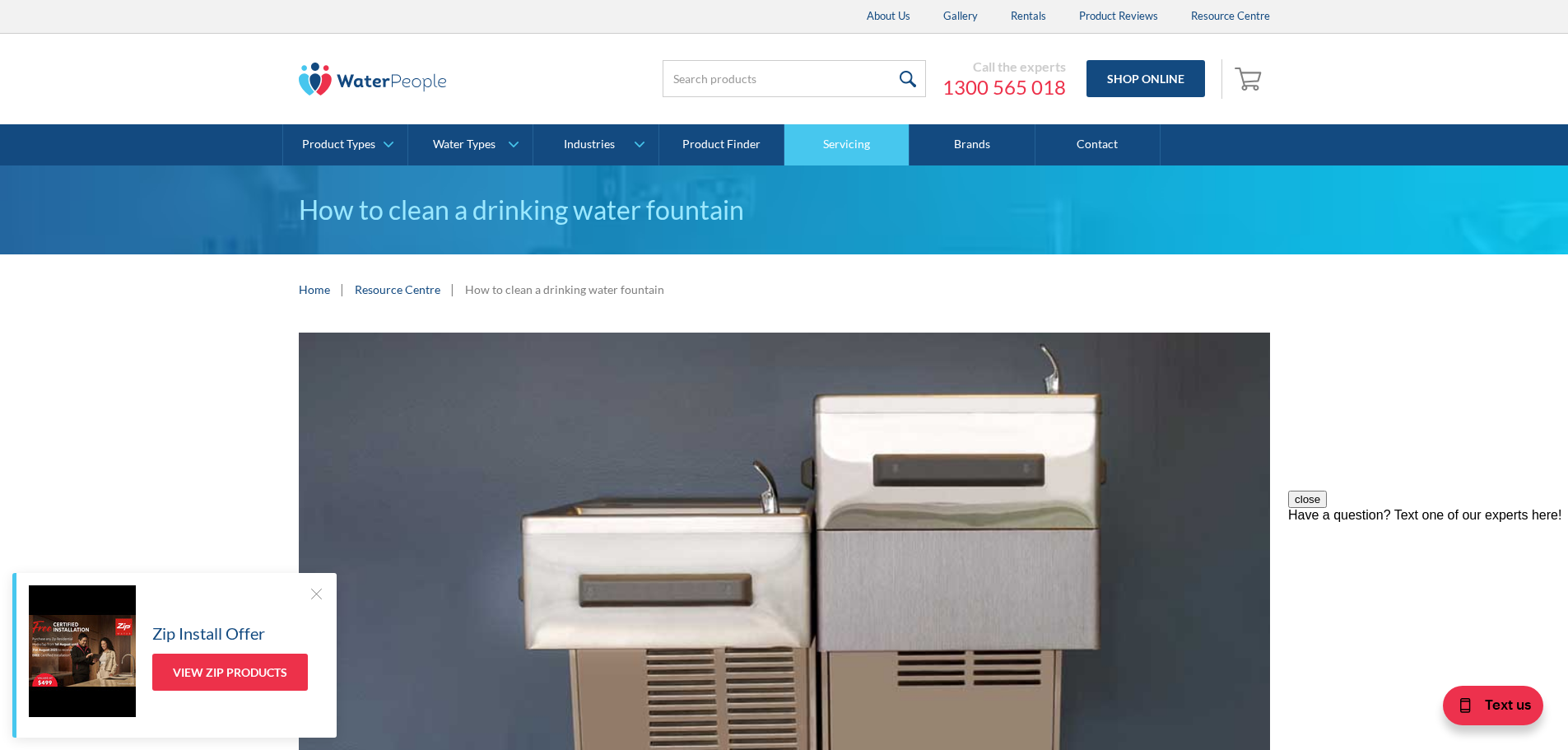
click at [861, 150] on link "Servicing" at bounding box center [846, 145] width 125 height 41
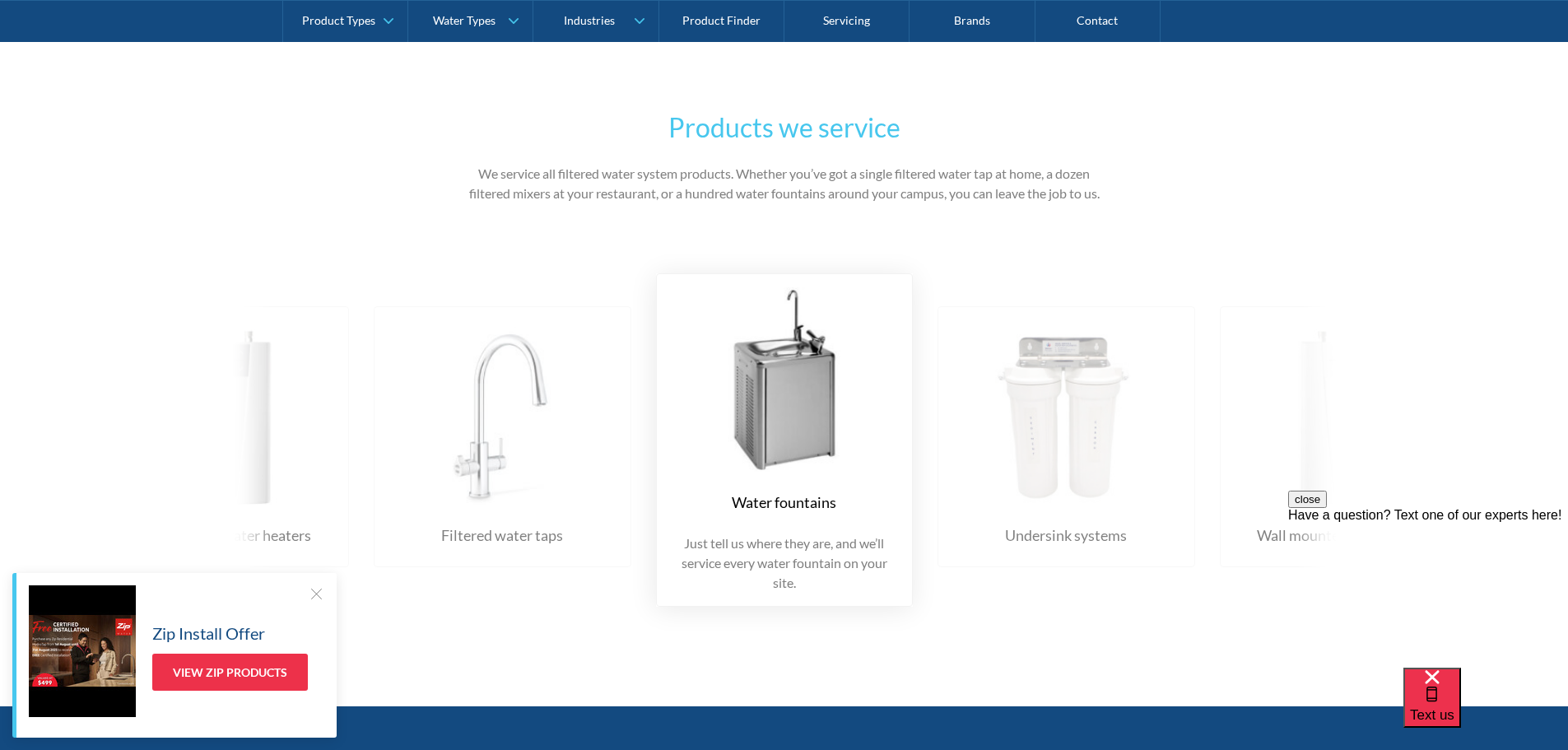
scroll to position [2553, 0]
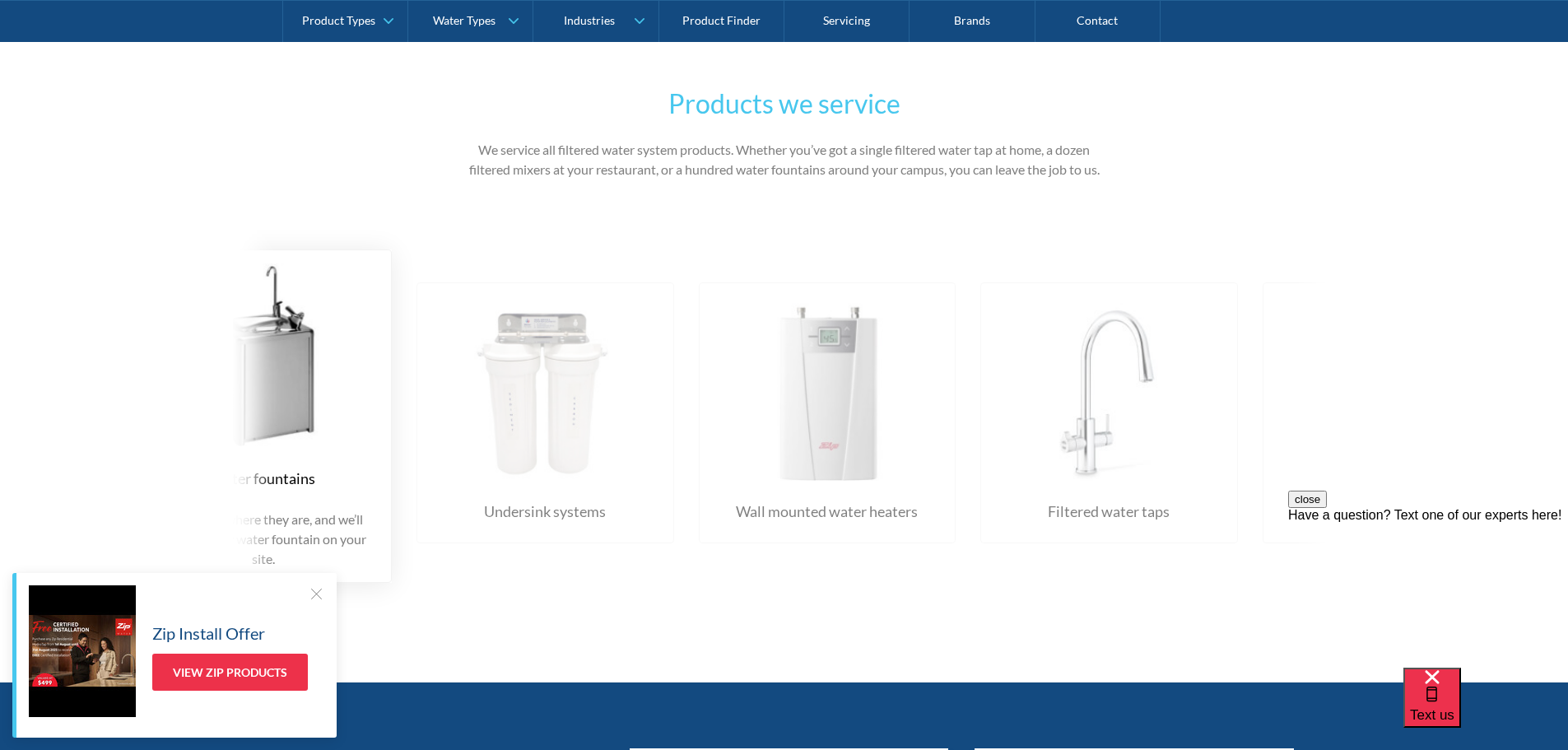
drag, startPoint x: 1139, startPoint y: 512, endPoint x: 550, endPoint y: 480, distance: 589.9
click at [572, 487] on div "Undersink systems We’ll ensure your undersink water filters are in excellent co…" at bounding box center [545, 412] width 257 height 261
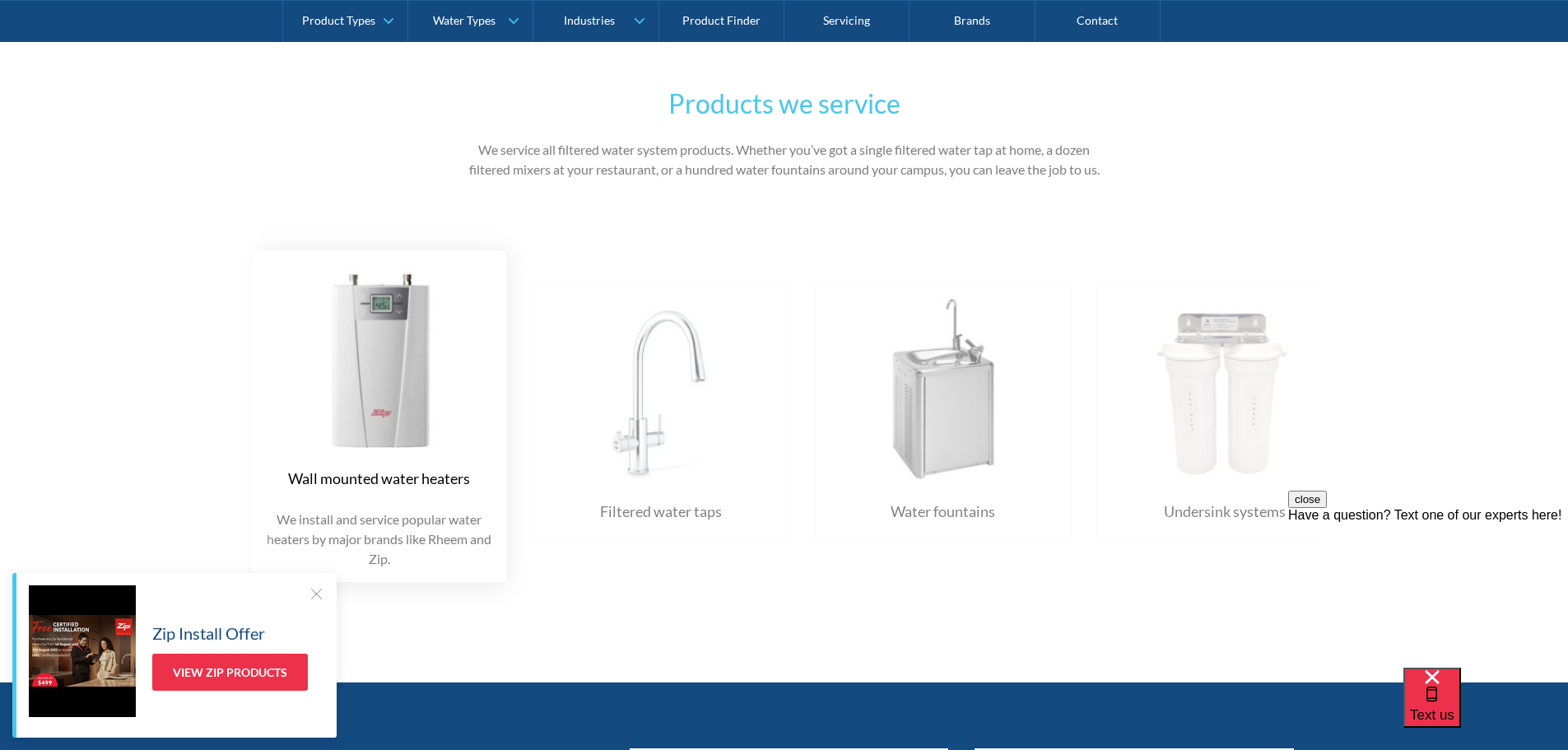
drag, startPoint x: 990, startPoint y: 486, endPoint x: 584, endPoint y: 476, distance: 406.1
click at [584, 476] on div "Filtered water taps From Zip HydroTaps to Billi B-5000s, we do it all." at bounding box center [661, 412] width 257 height 261
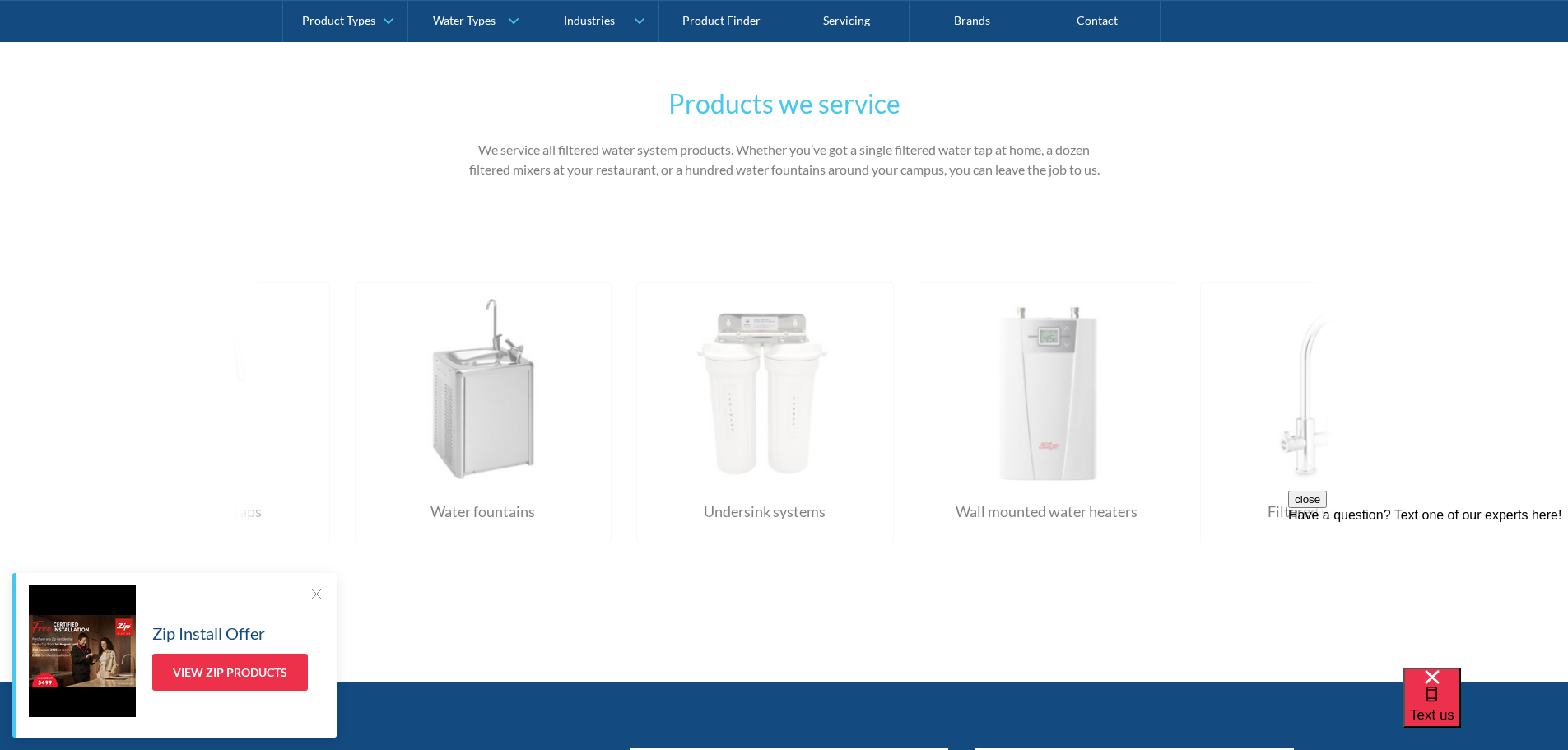
drag, startPoint x: 1056, startPoint y: 469, endPoint x: 737, endPoint y: 490, distance: 319.7
click at [747, 491] on div "Water fountains Just tell us where they are, and we’ll service every water foun…" at bounding box center [918, 416] width 3382 height 383
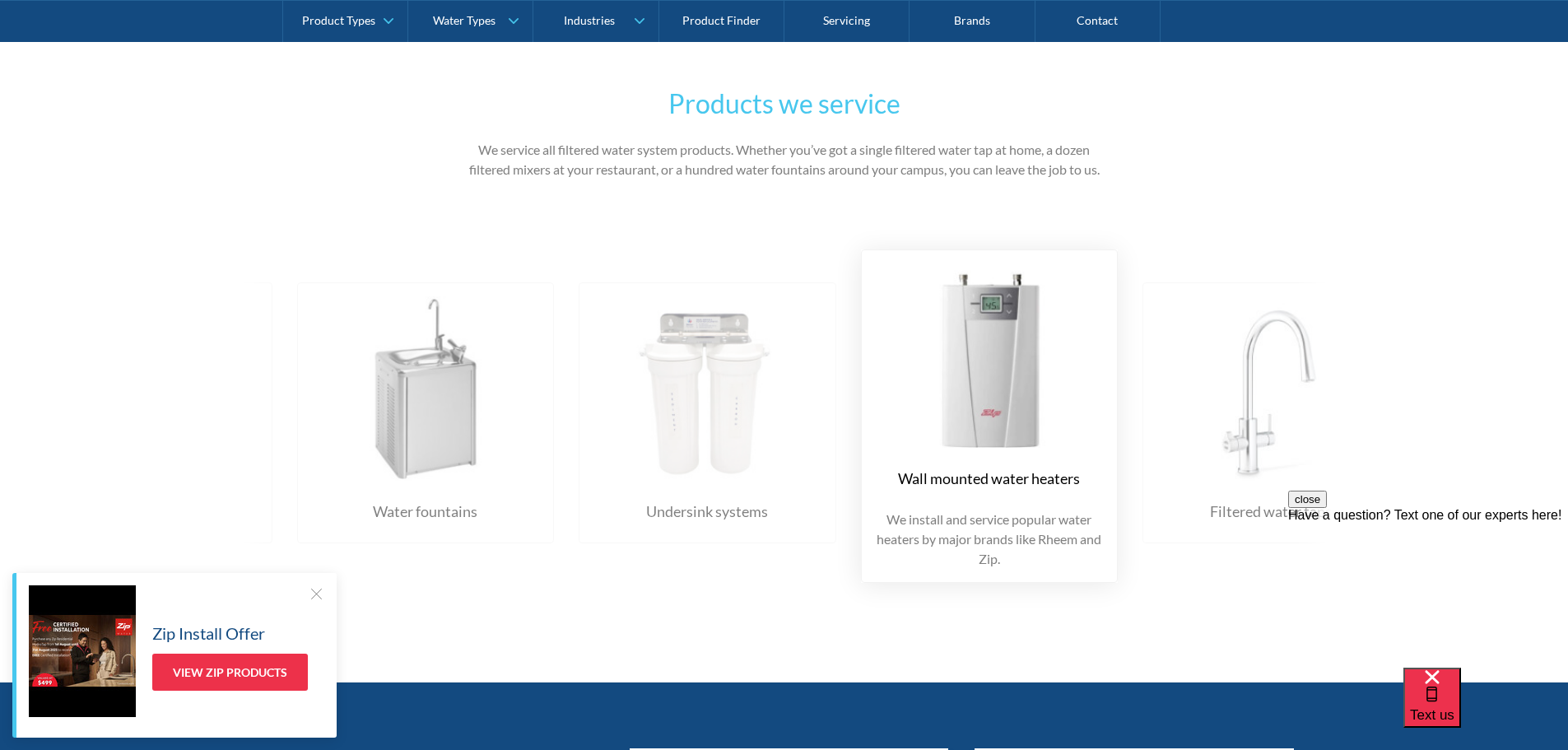
drag, startPoint x: 422, startPoint y: 431, endPoint x: 643, endPoint y: 454, distance: 222.2
click at [643, 453] on img at bounding box center [707, 388] width 224 height 184
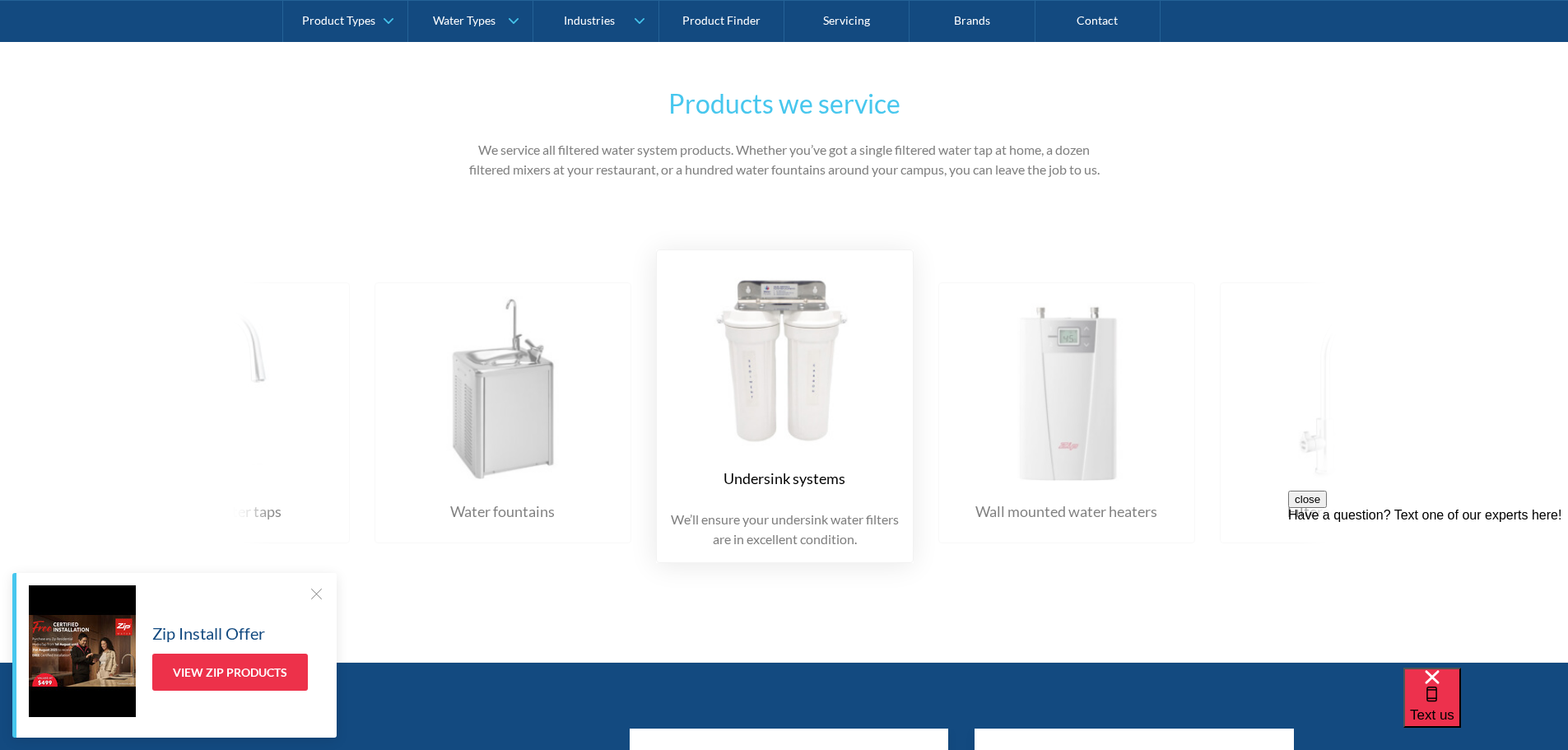
click at [524, 447] on img at bounding box center [503, 388] width 224 height 184
click at [500, 427] on img at bounding box center [503, 388] width 224 height 184
drag, startPoint x: 471, startPoint y: 415, endPoint x: 690, endPoint y: 468, distance: 225.3
click at [690, 468] on div "Water fountains Just tell us where they are, and we’ll service every water foun…" at bounding box center [938, 406] width 3382 height 363
drag, startPoint x: 571, startPoint y: 437, endPoint x: 530, endPoint y: 430, distance: 41.6
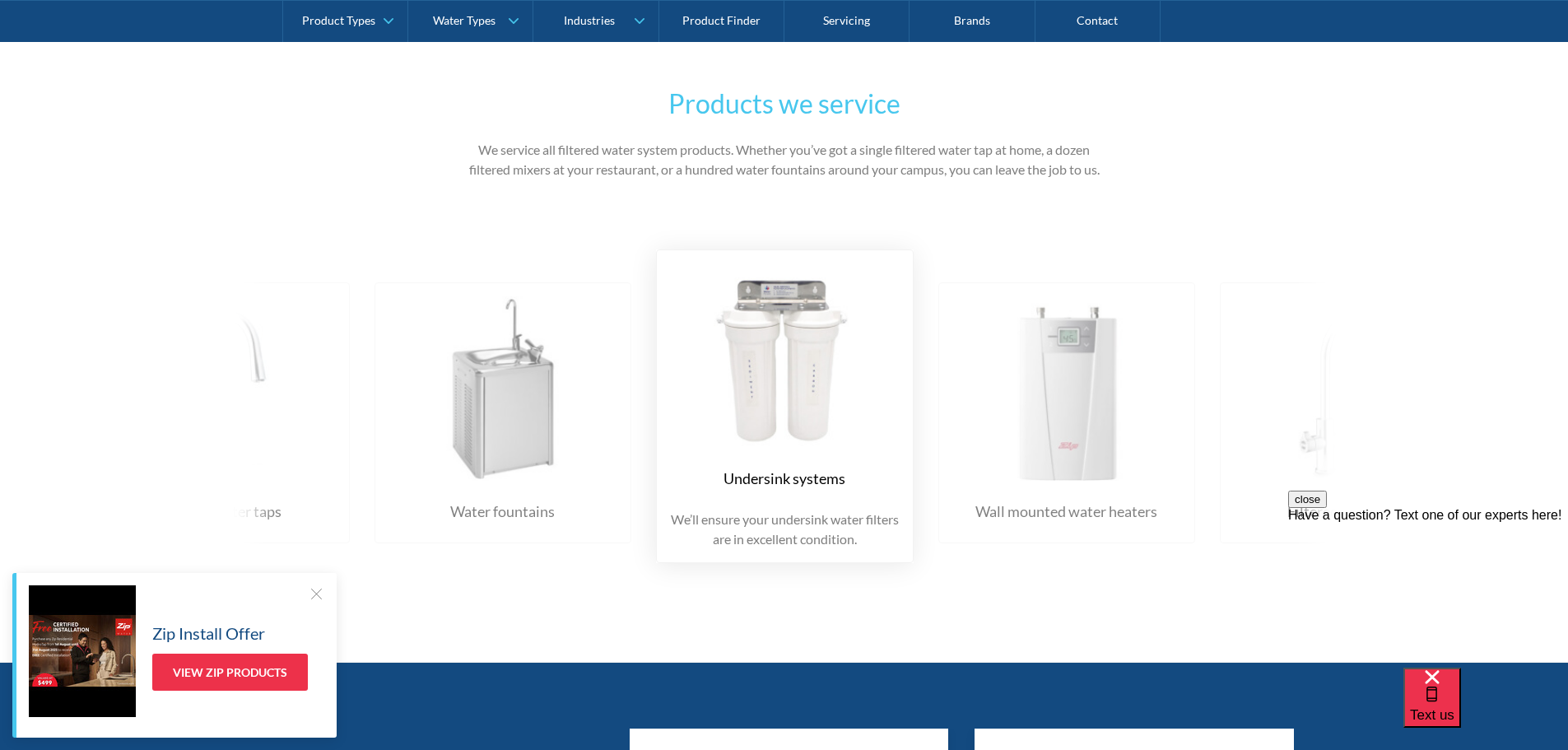
click at [581, 443] on img at bounding box center [503, 388] width 224 height 184
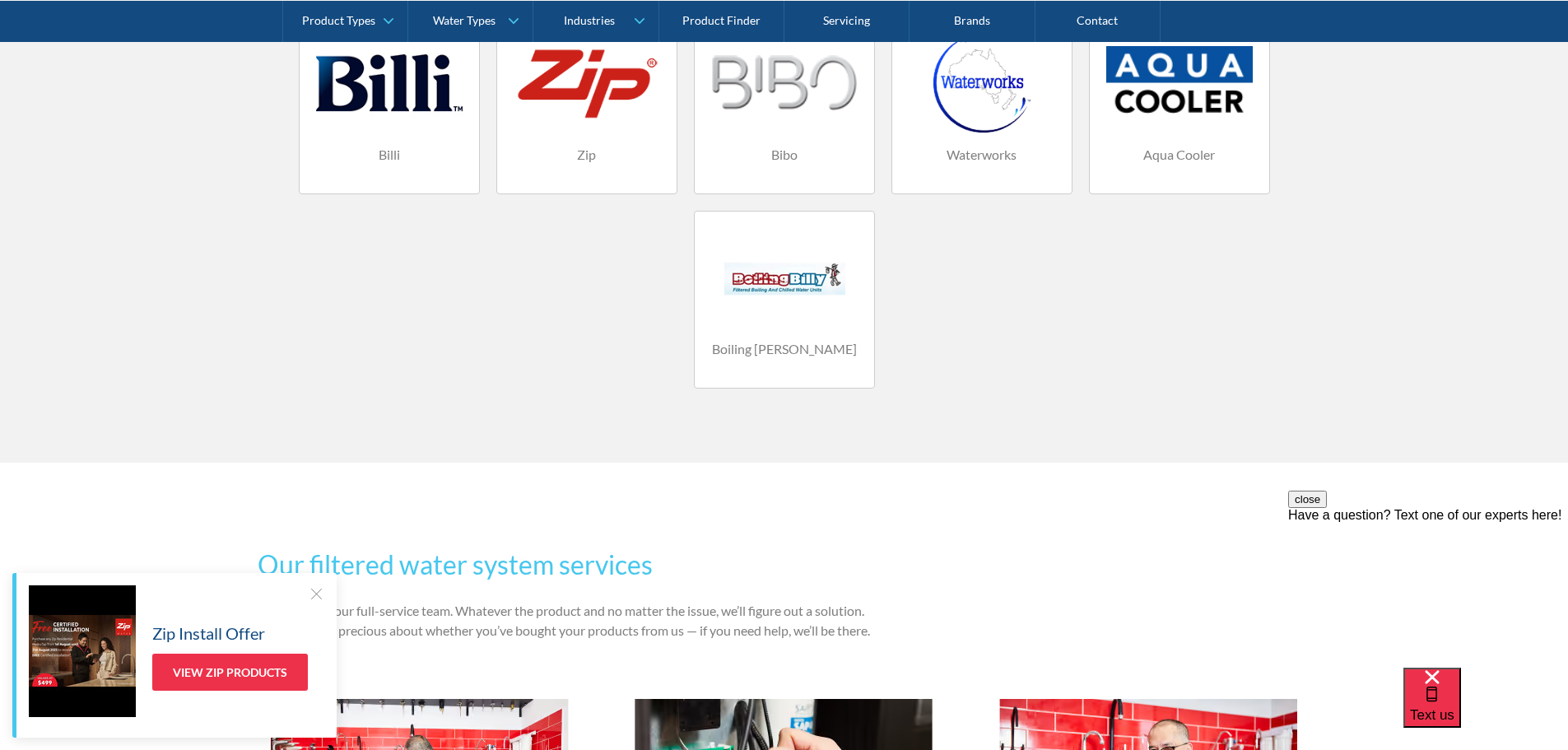
scroll to position [989, 0]
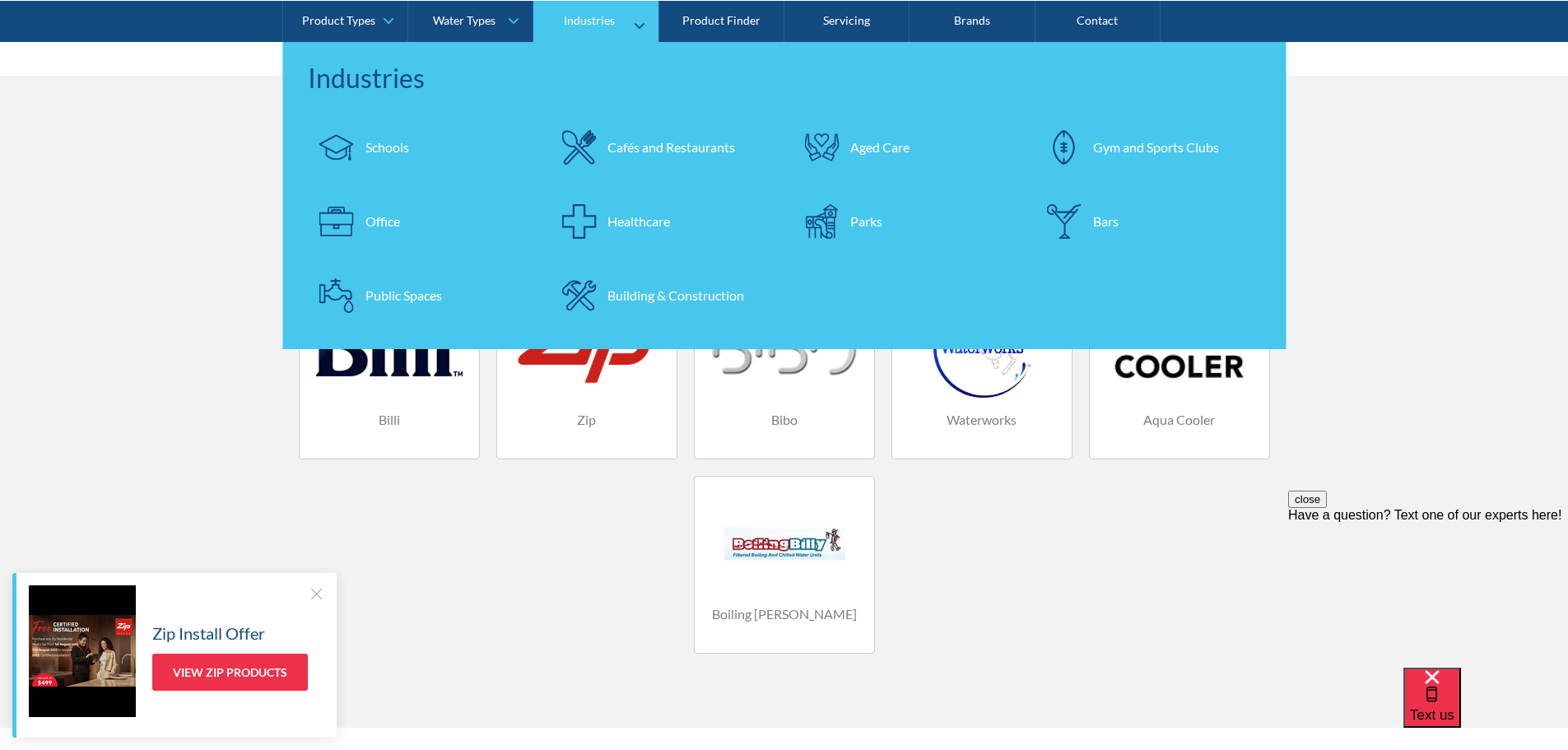
click at [1103, 214] on div "Bars" at bounding box center [1106, 220] width 26 height 20
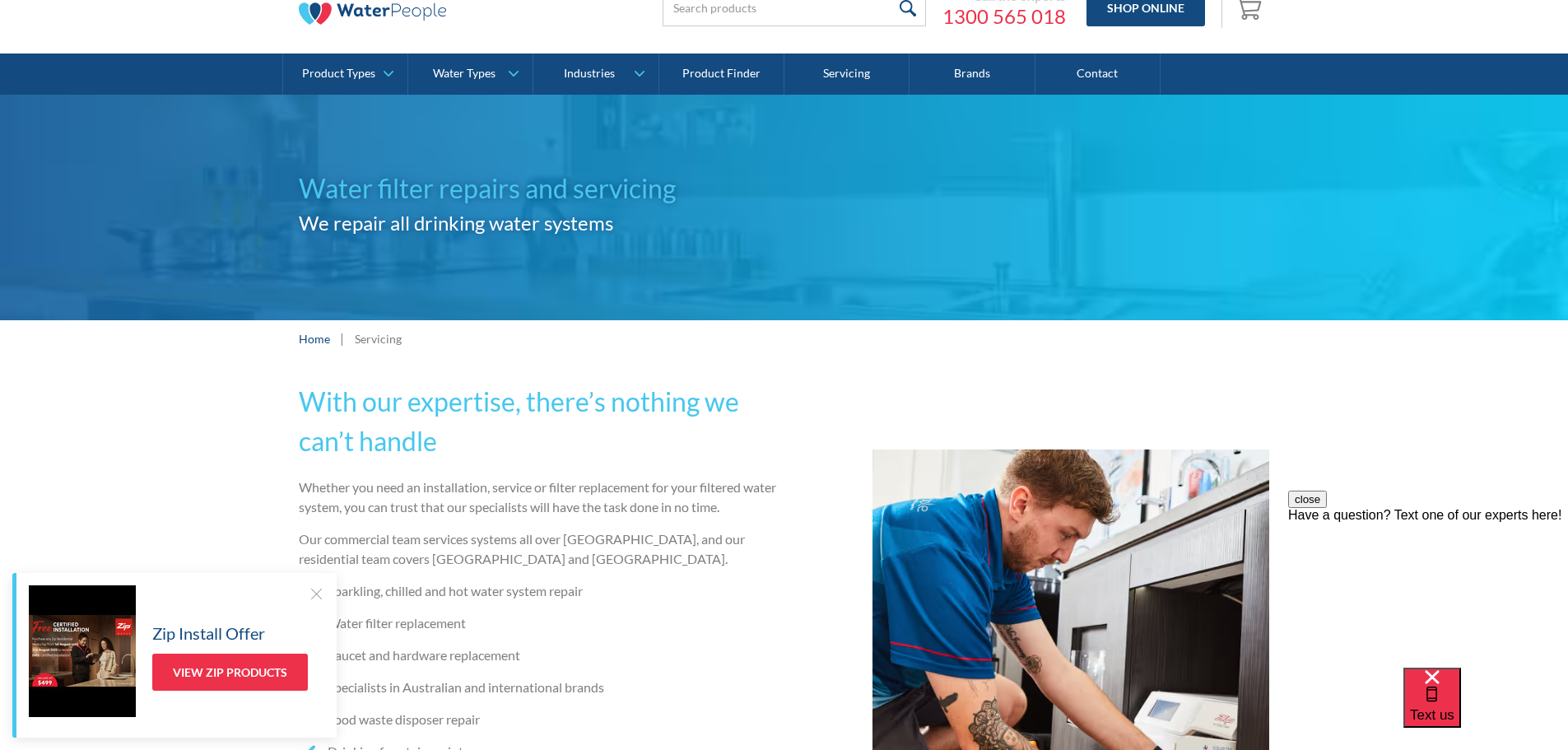
scroll to position [0, 0]
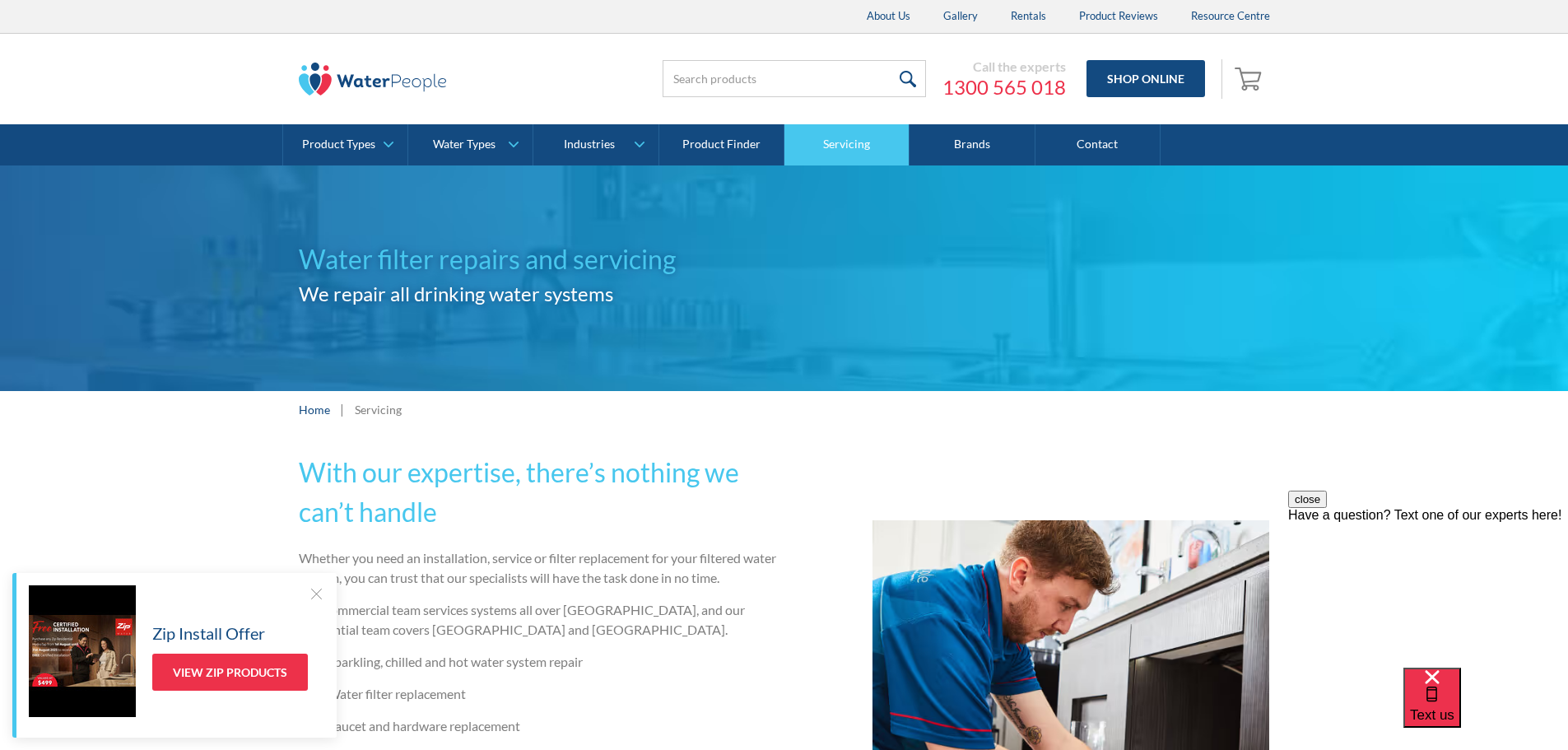
click at [816, 147] on link "Servicing" at bounding box center [846, 145] width 125 height 41
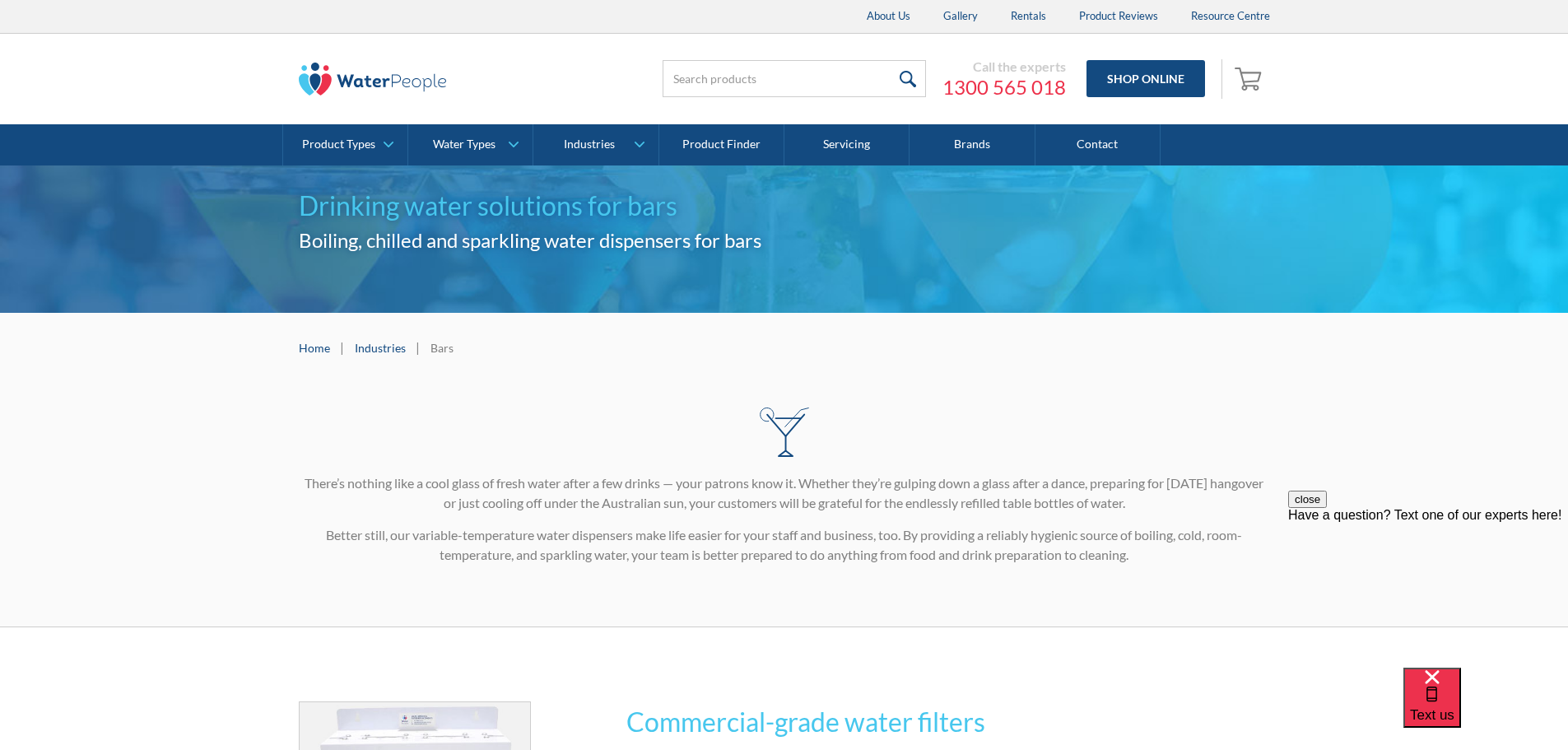
drag, startPoint x: 207, startPoint y: 387, endPoint x: 216, endPoint y: 387, distance: 9.0
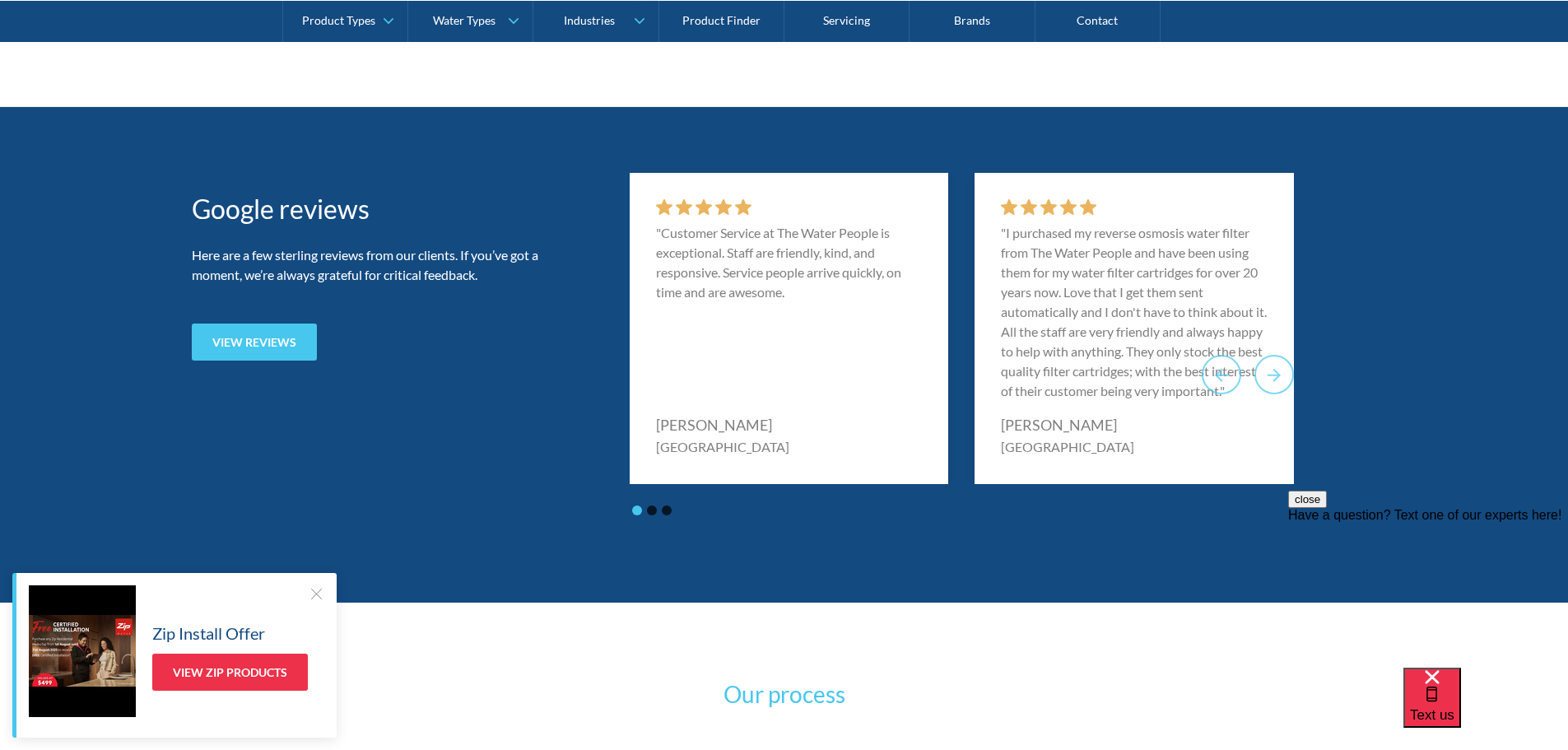
scroll to position [3129, 0]
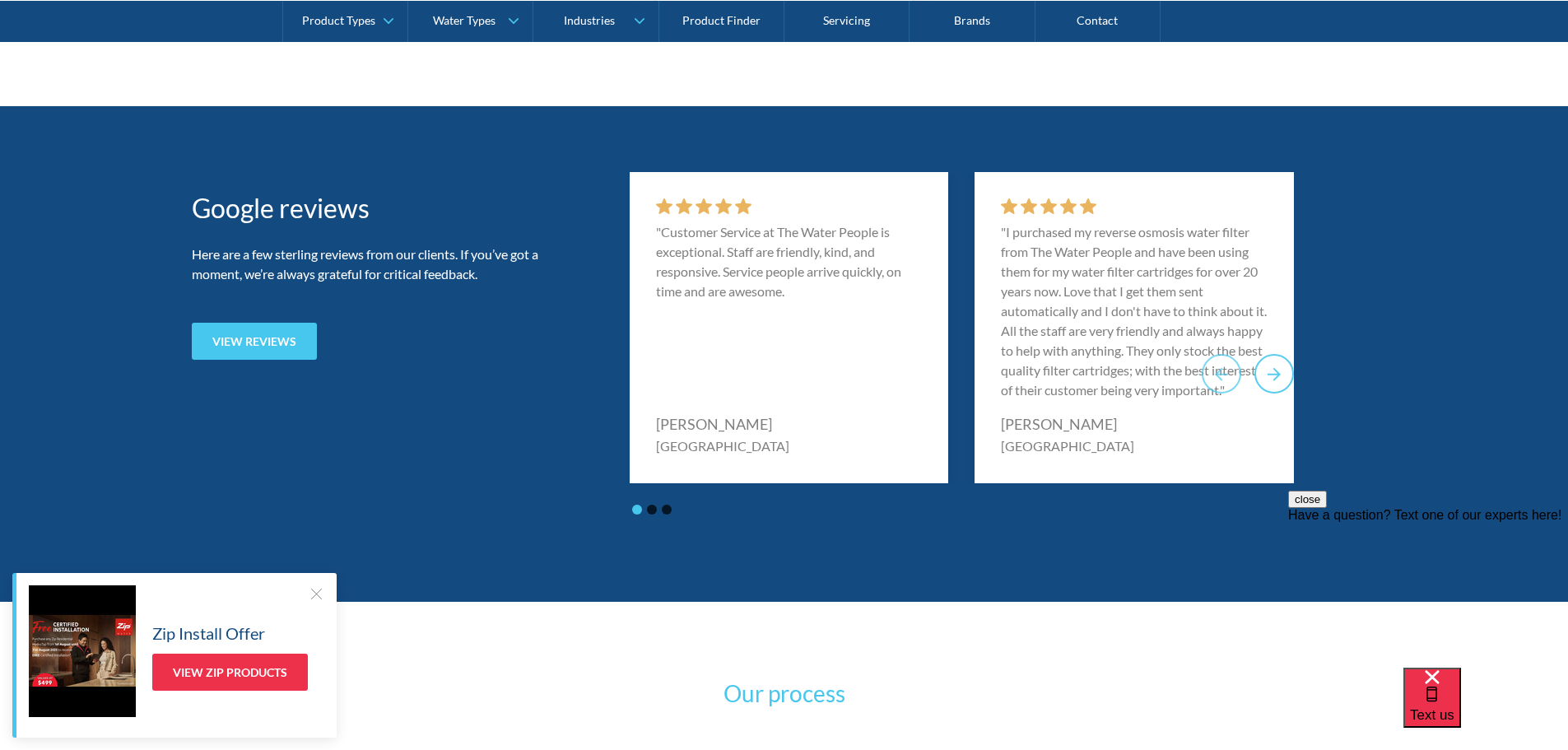
click at [1275, 394] on button "Next slide" at bounding box center [1274, 374] width 40 height 40
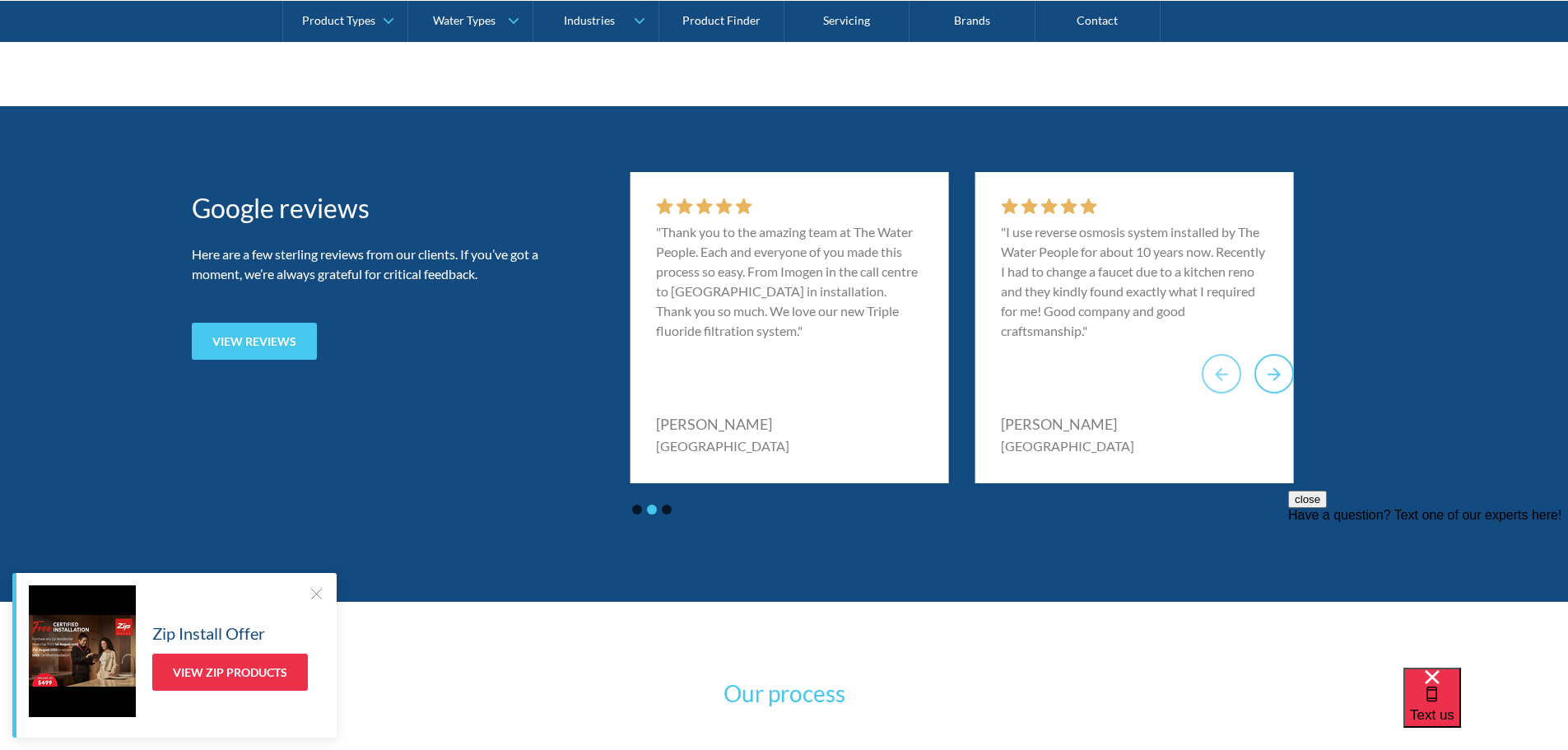
click at [1275, 394] on button "Next slide" at bounding box center [1274, 374] width 40 height 40
click at [1275, 394] on button "Go to first slide" at bounding box center [1274, 374] width 40 height 40
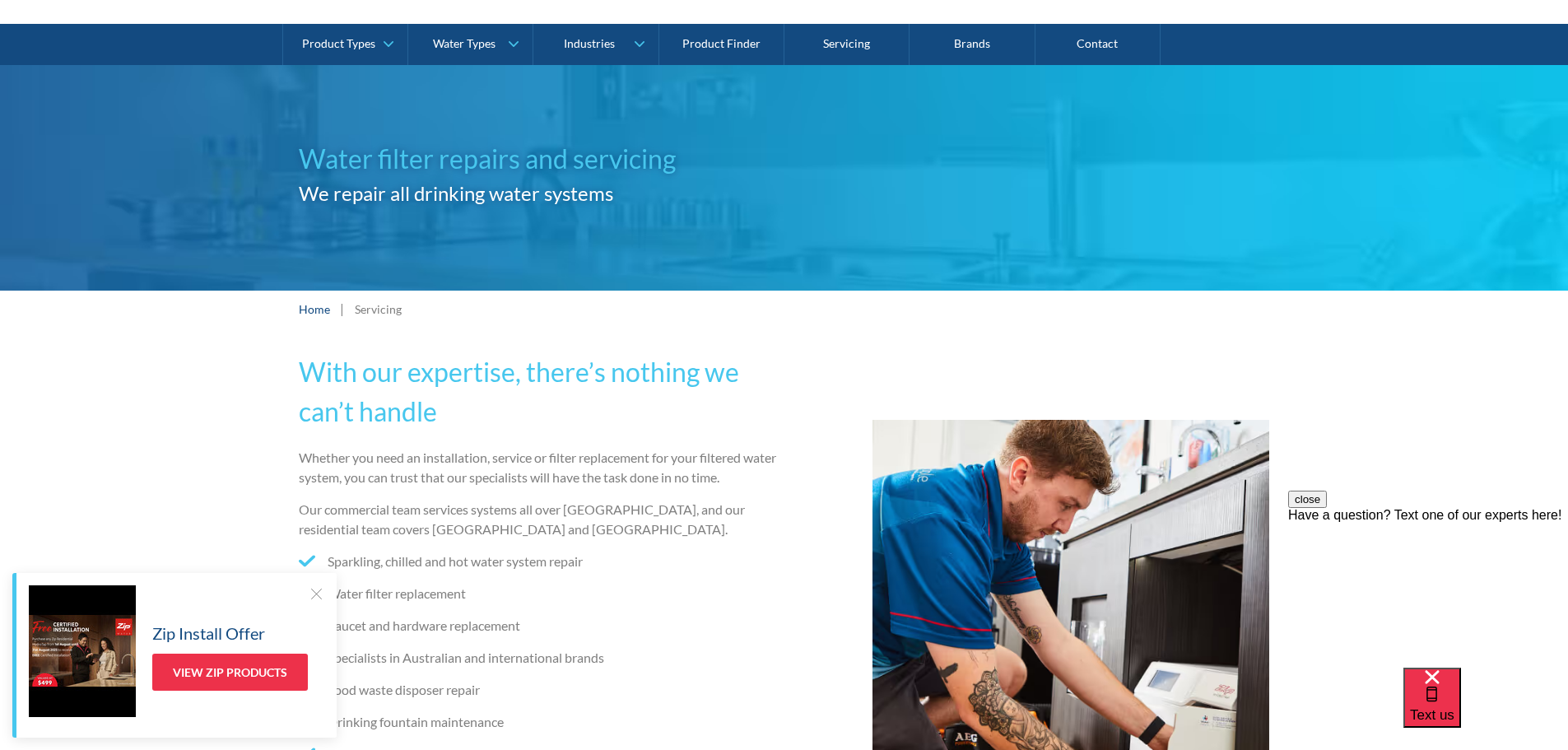
scroll to position [0, 0]
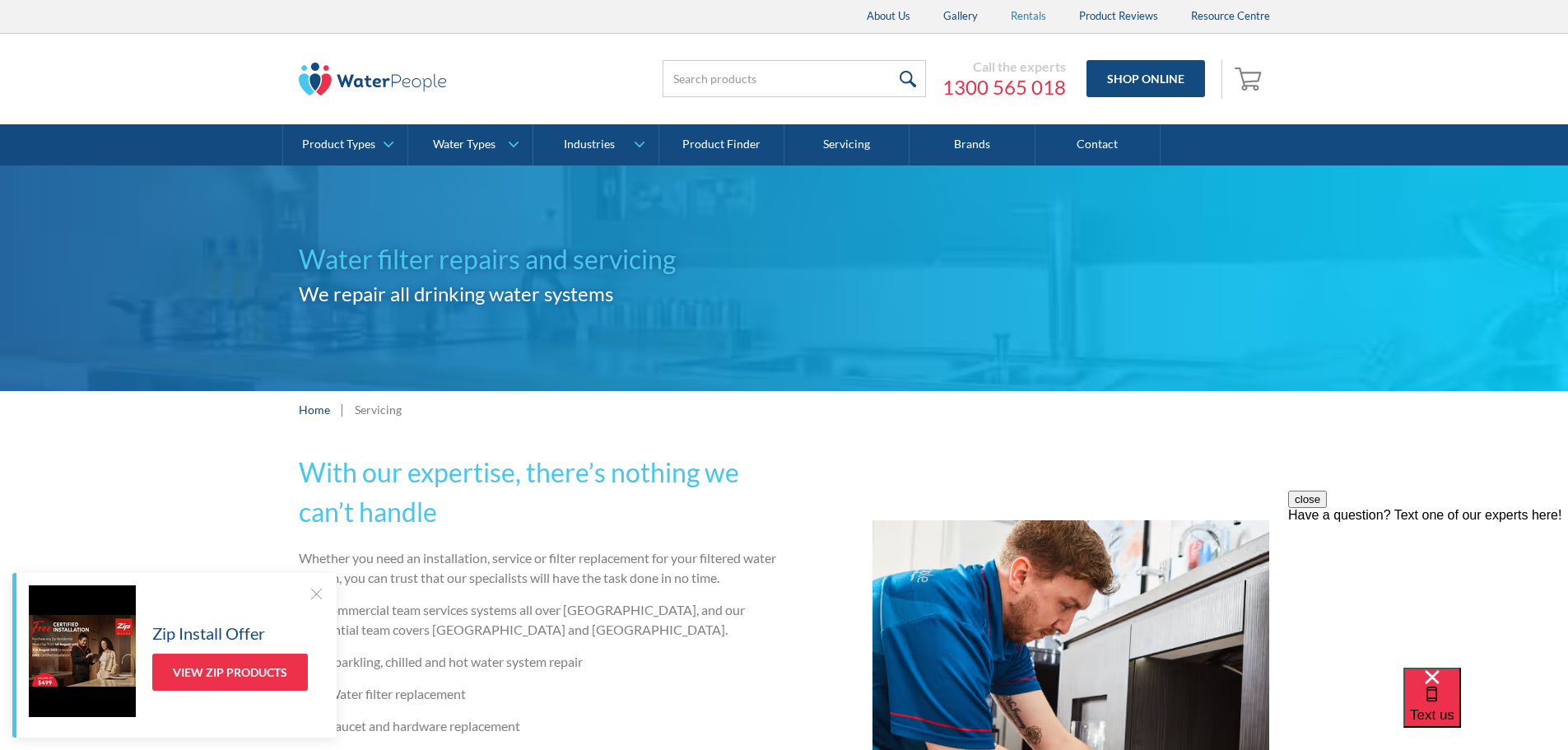
click at [1020, 7] on link "Rentals" at bounding box center [1028, 16] width 68 height 33
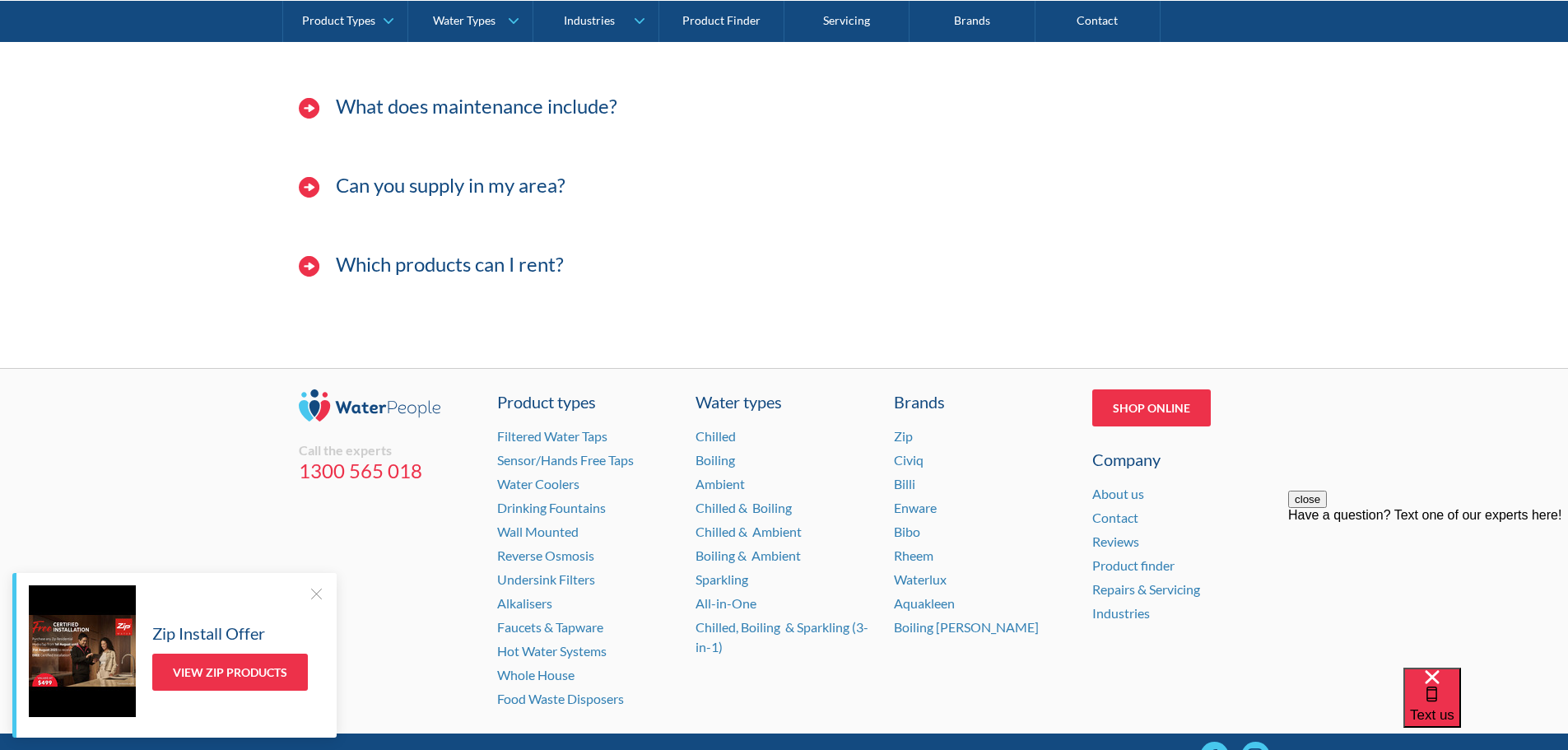
scroll to position [1894, 0]
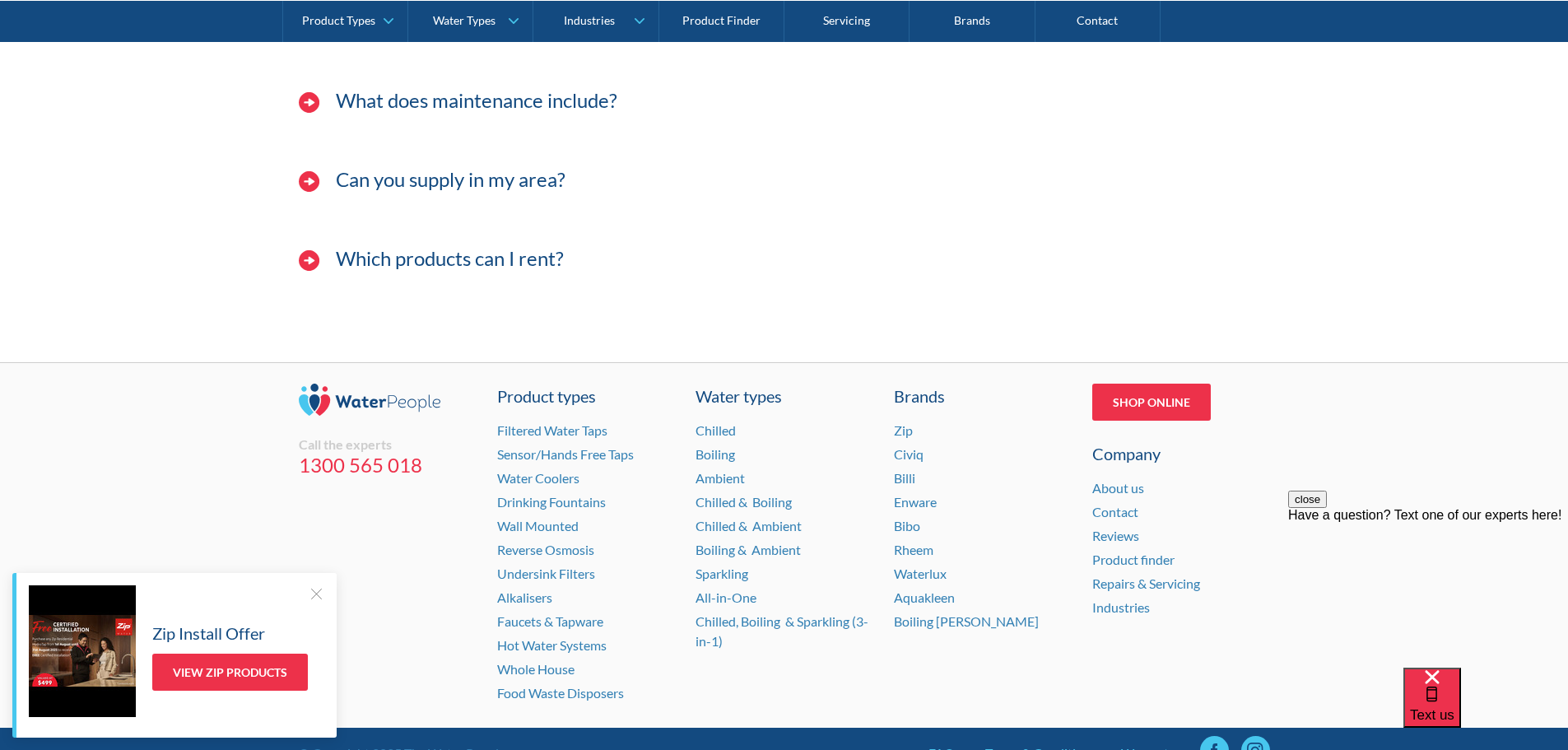
click at [458, 276] on div "Which products can I rent?" at bounding box center [785, 267] width 988 height 66
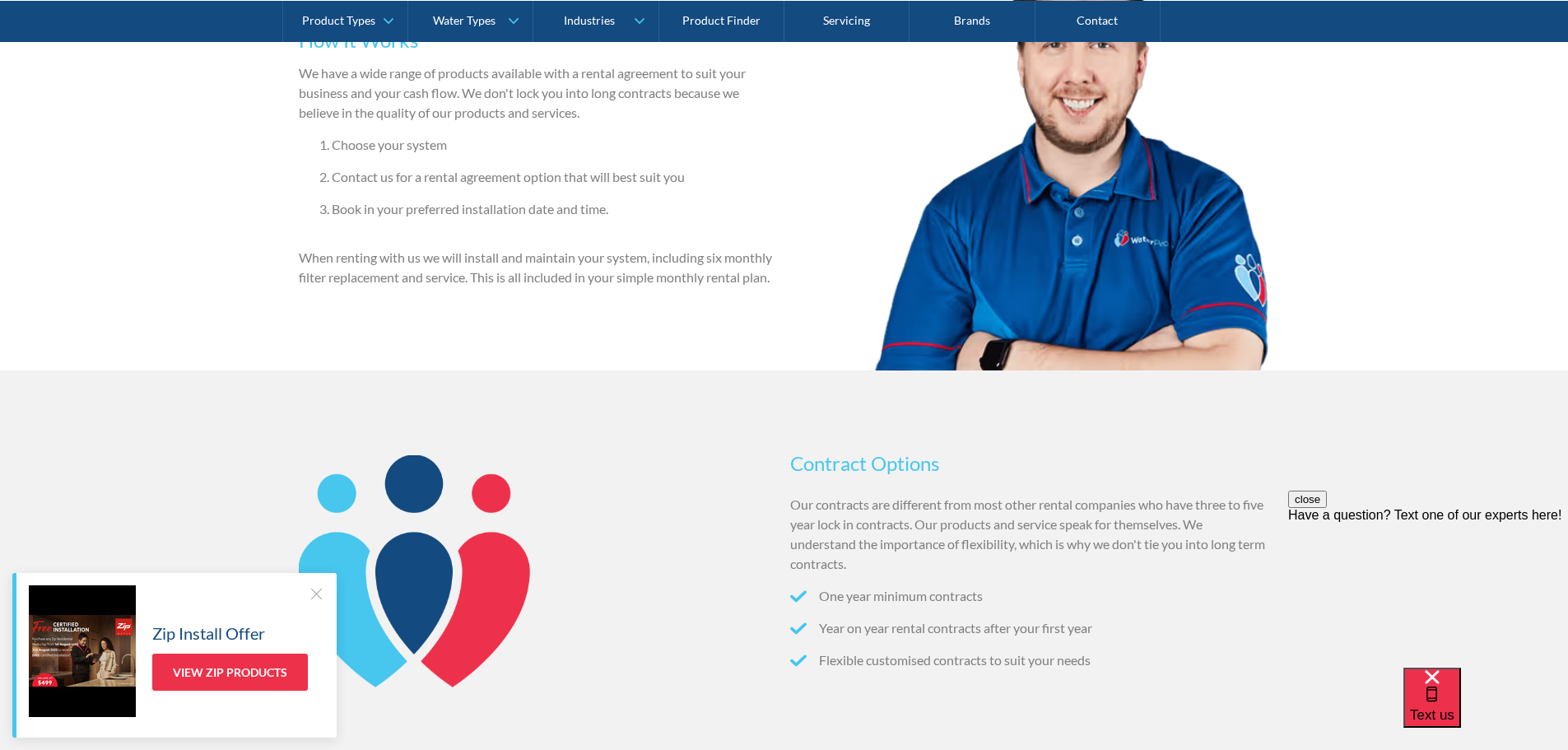
scroll to position [0, 0]
